Goal: Complete application form

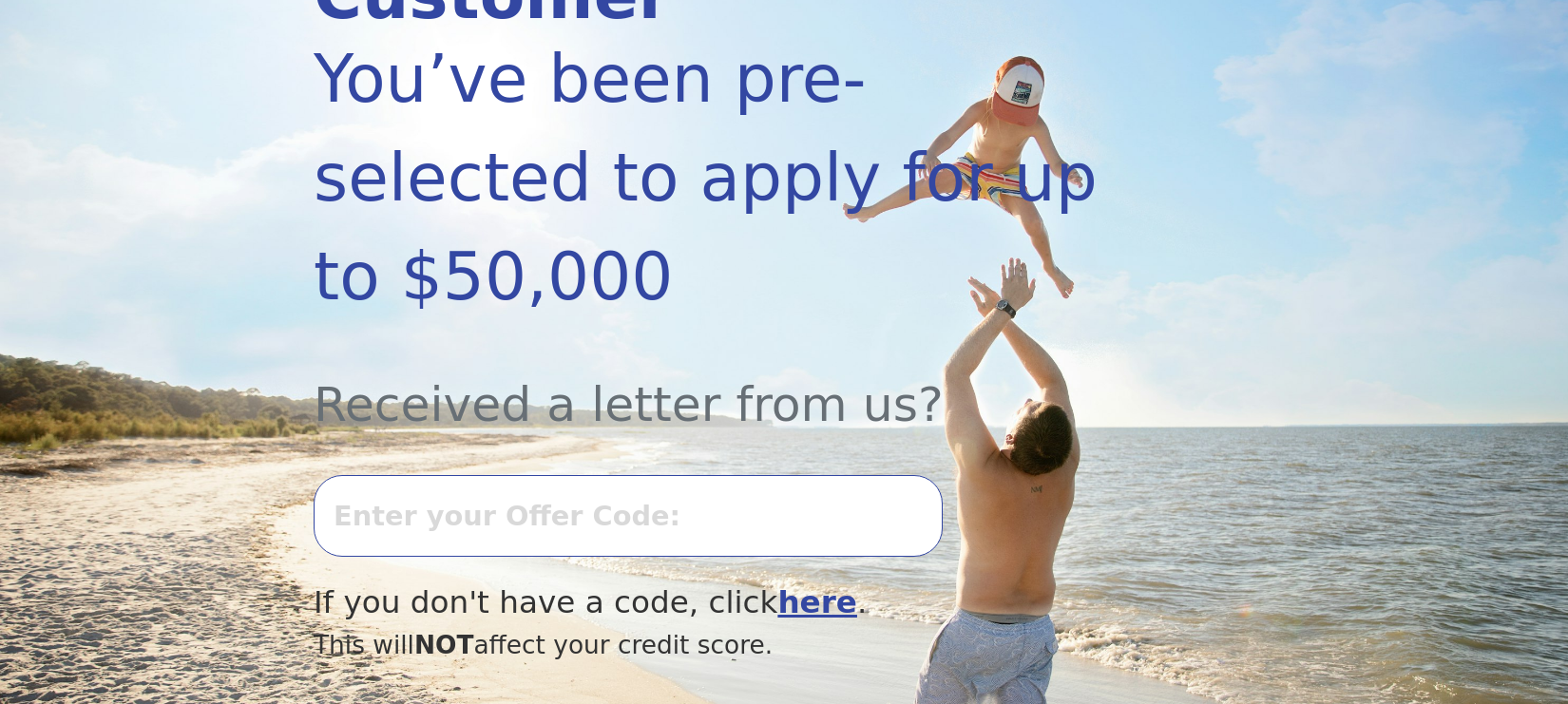
scroll to position [380, 0]
click at [540, 474] on input "text" at bounding box center [628, 515] width 629 height 82
type input "0903K-969676"
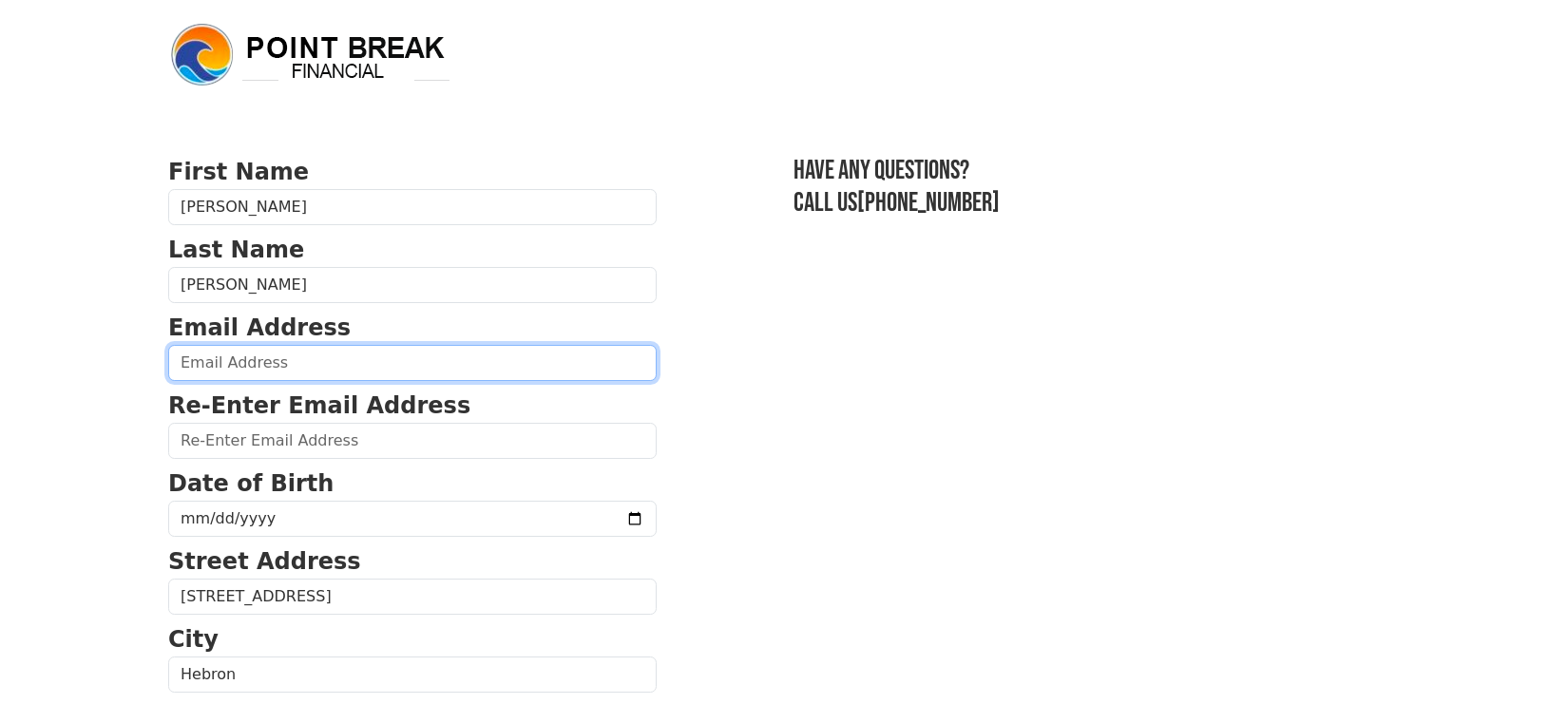
click at [261, 359] on input "email" at bounding box center [412, 363] width 489 height 36
type input "hcollins@hebronacademy.org"
type input "(207) 576-1351"
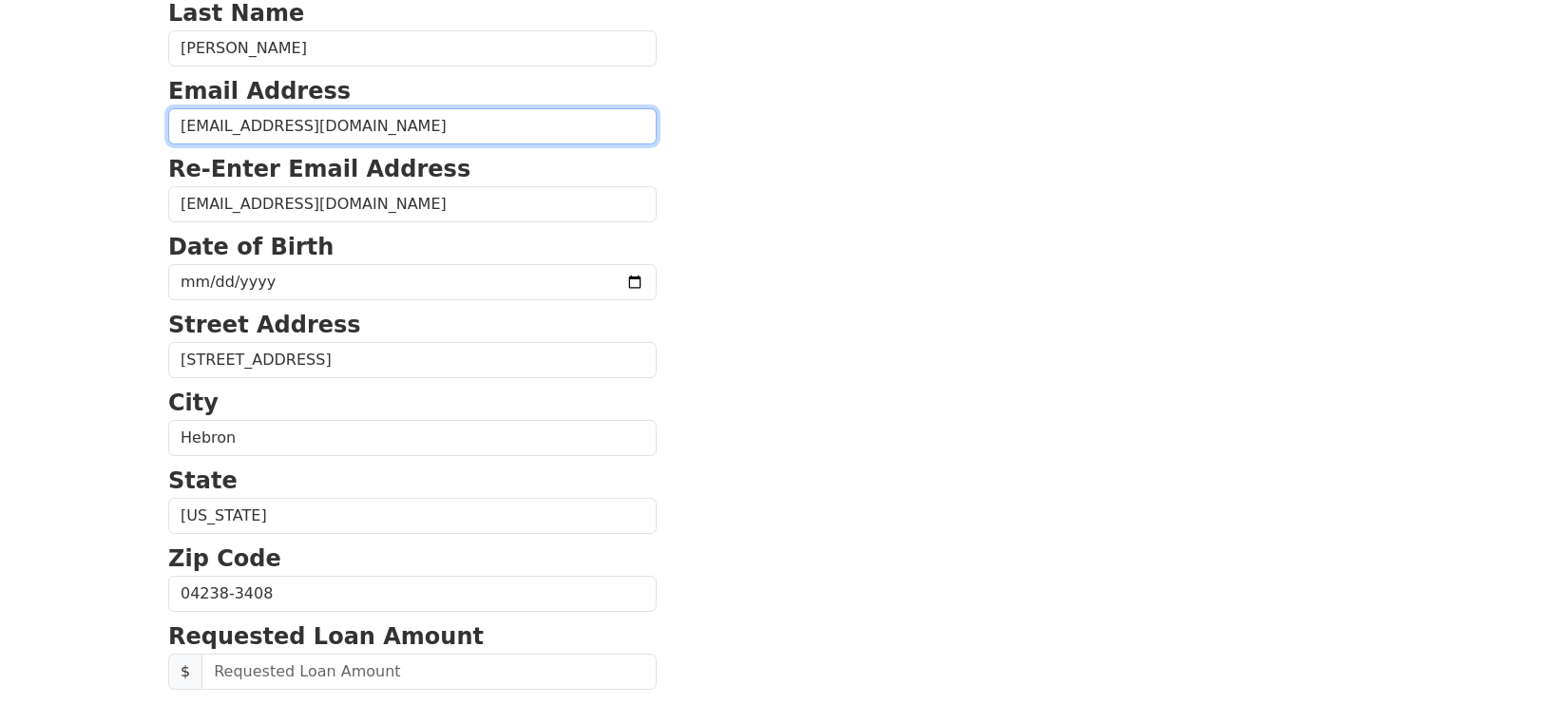
scroll to position [141, 0]
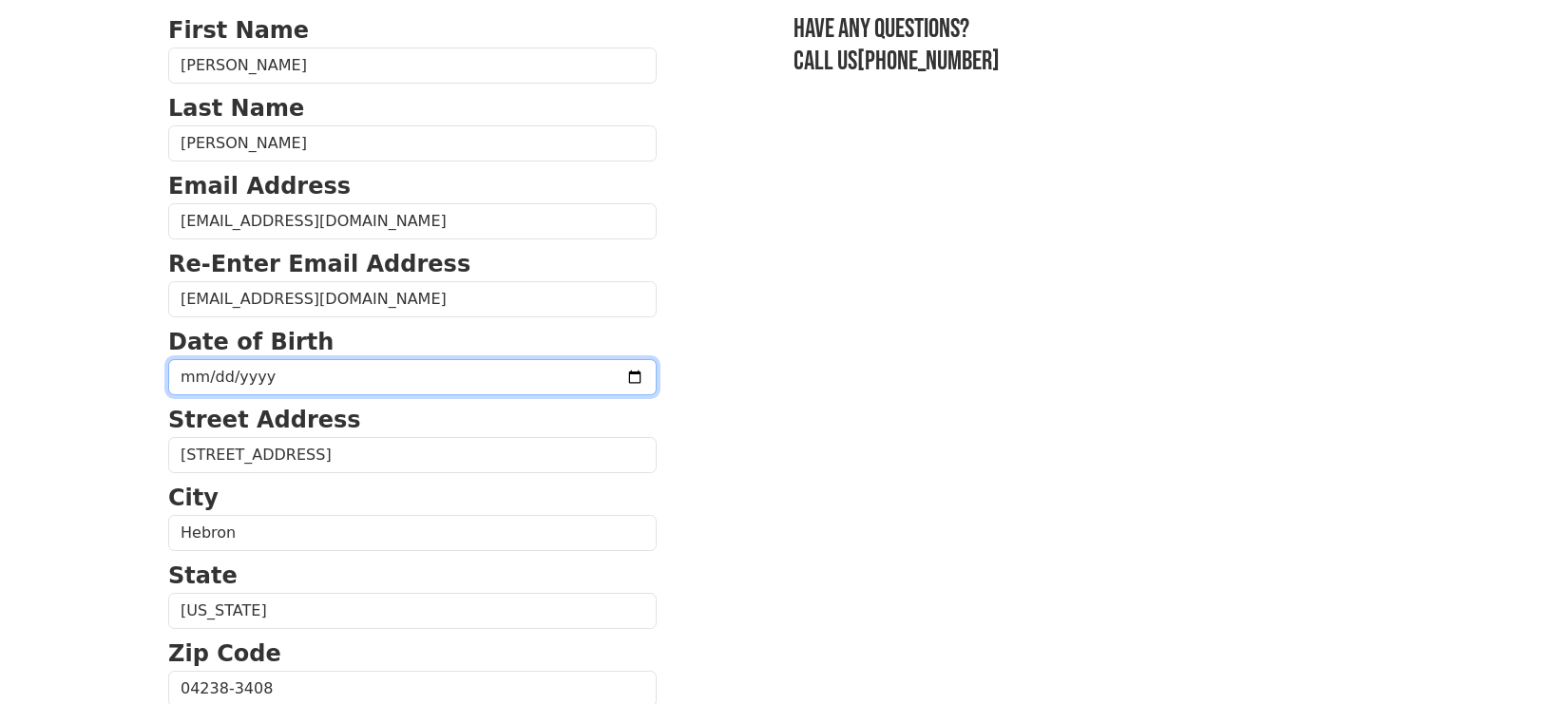
click at [254, 375] on input "date" at bounding box center [412, 377] width 489 height 36
click at [185, 373] on input "date" at bounding box center [412, 377] width 489 height 36
type input "1970-03-10"
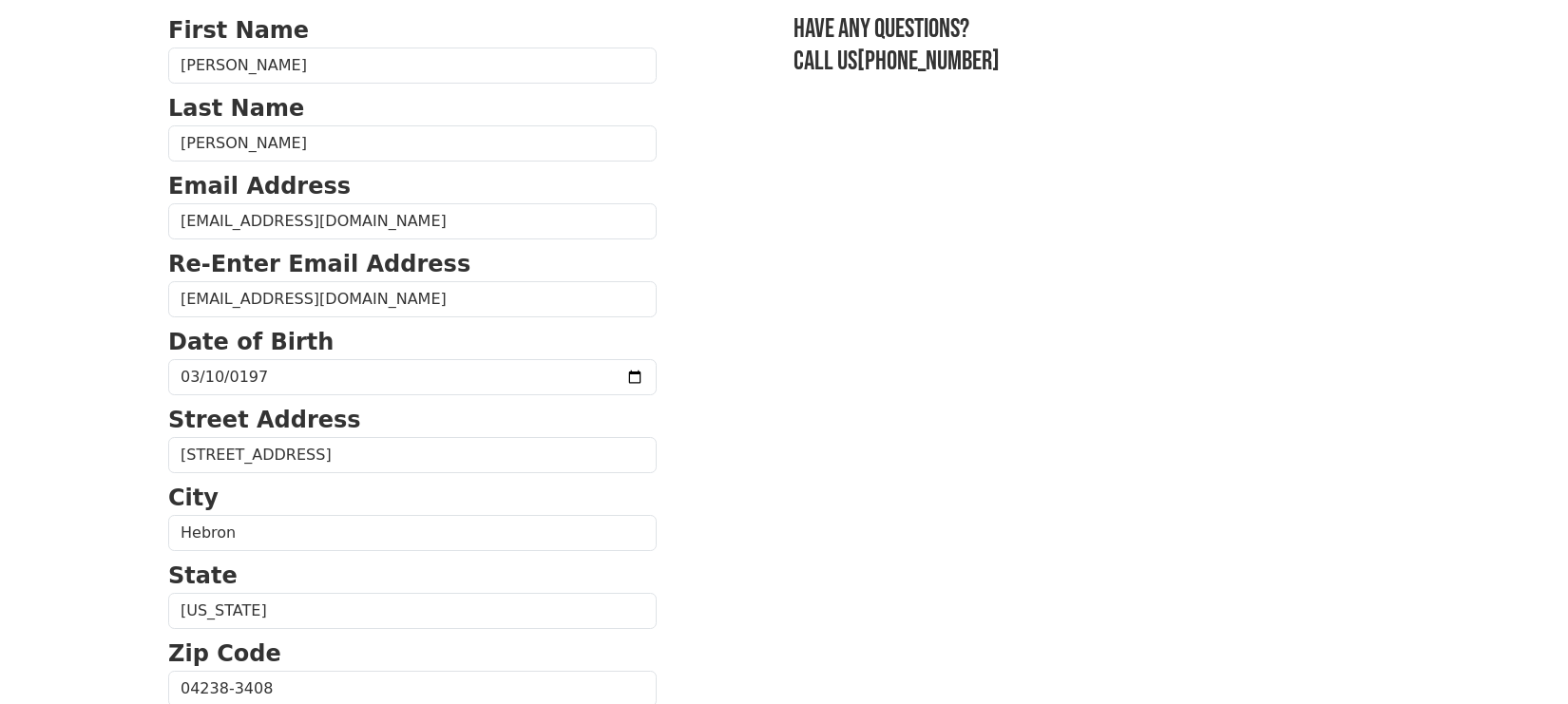
click at [896, 541] on section "First Name Heidi Last Name Collins Email Address hcollins@hebronacademy.org Re-…" at bounding box center [784, 690] width 1232 height 1355
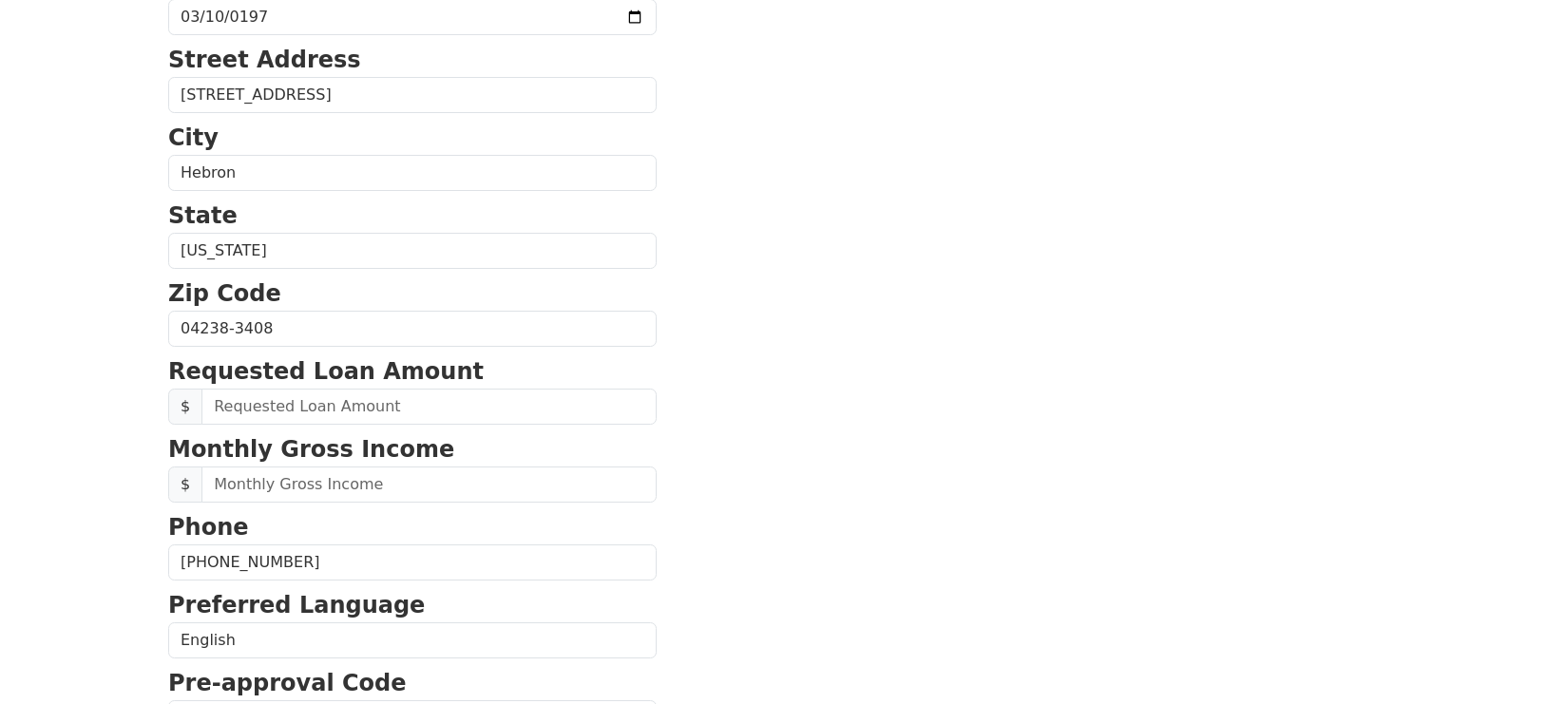
scroll to position [522, 0]
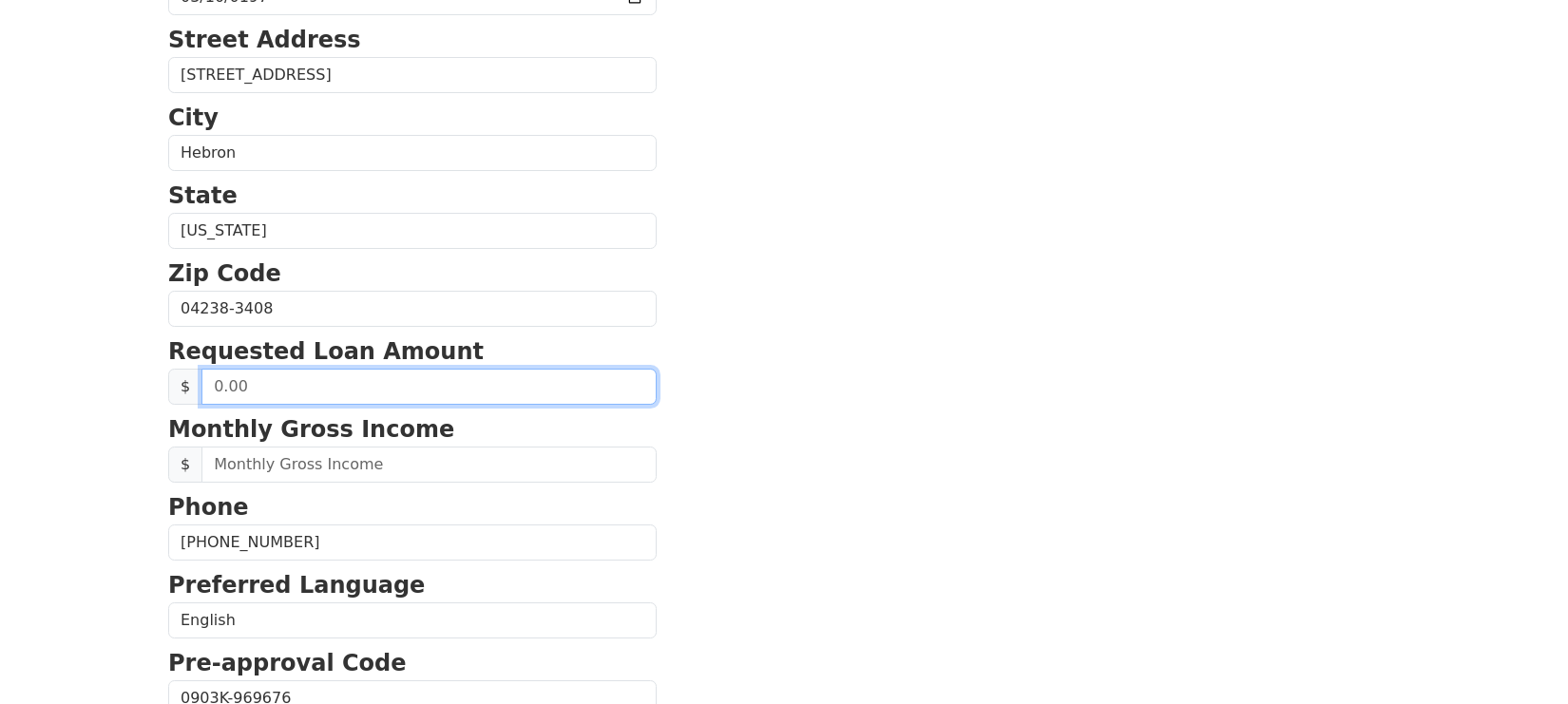
click at [326, 388] on input "text" at bounding box center [428, 386] width 455 height 36
type input "30,000.00"
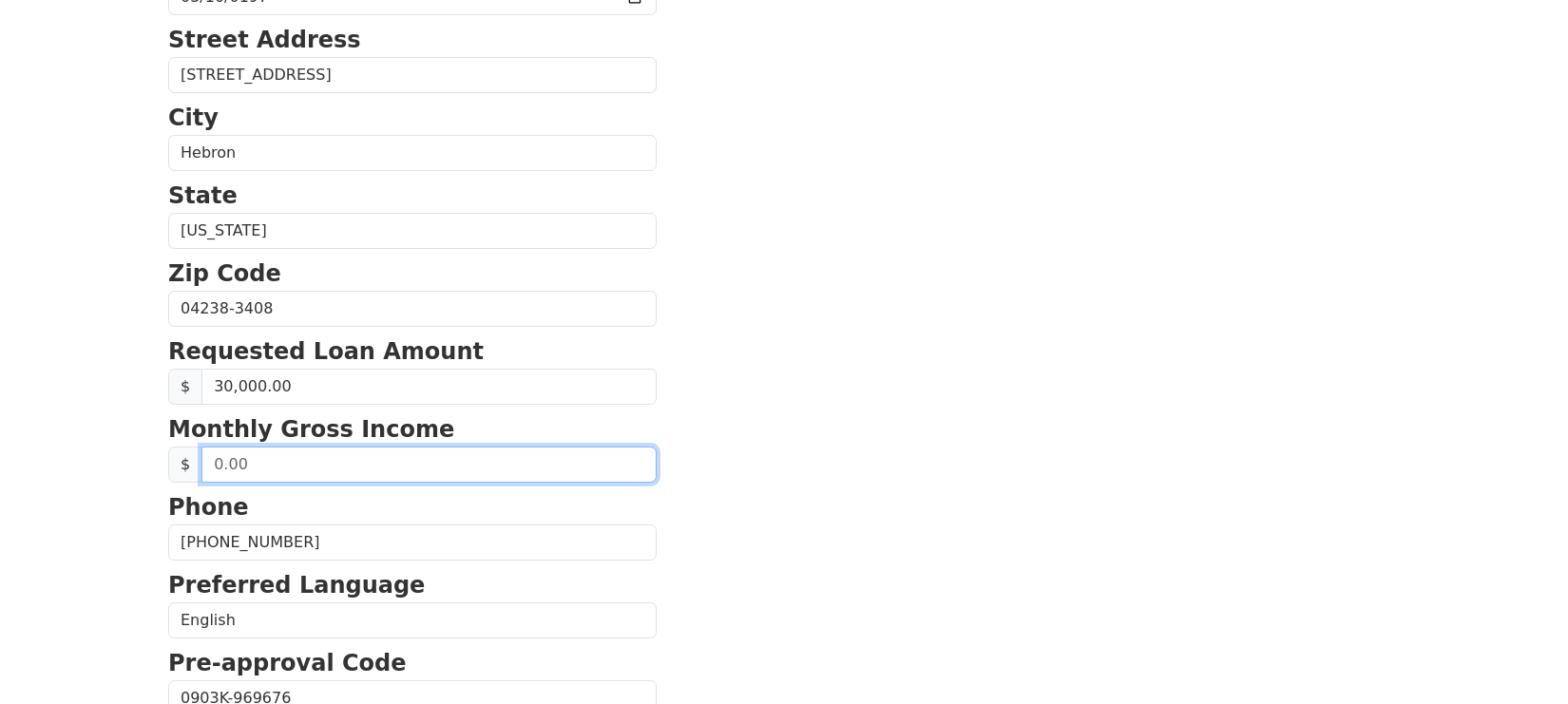
click at [296, 462] on input "text" at bounding box center [428, 465] width 455 height 36
type input "5,833.33"
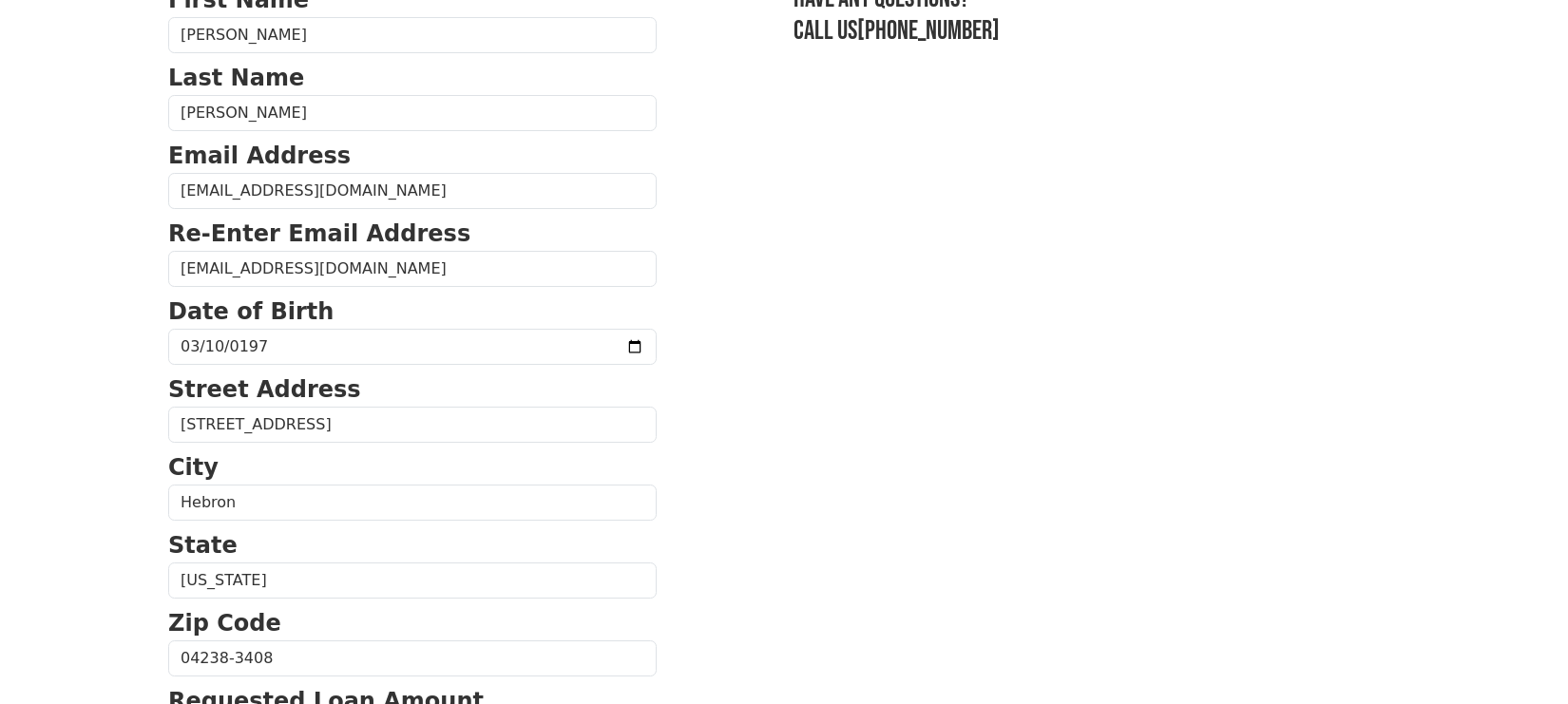
scroll to position [0, 0]
